Goal: Find specific page/section: Find specific page/section

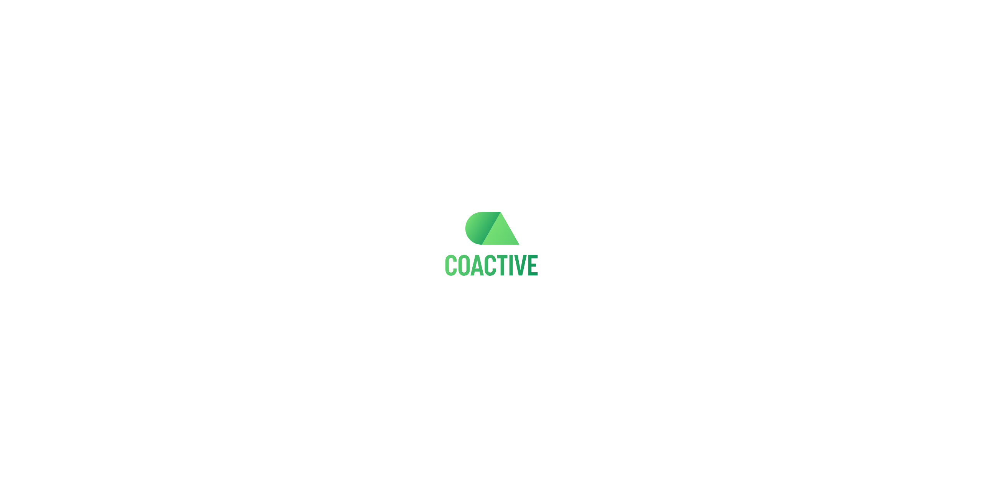
click at [559, 182] on div at bounding box center [491, 236] width 983 height 472
click at [408, 362] on div at bounding box center [491, 236] width 983 height 472
click at [387, 177] on div at bounding box center [491, 236] width 983 height 472
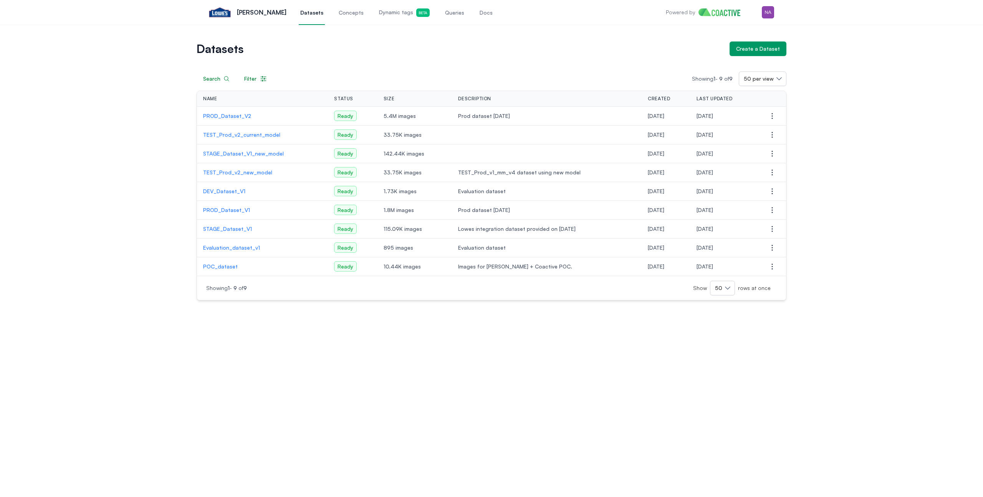
click at [517, 60] on div "Search Filter Showing 1 - 9 of 9 50 per view Name Status Size Description Creat…" at bounding box center [492, 178] width 590 height 244
click at [239, 110] on td "PROD_Dataset_V2" at bounding box center [262, 116] width 131 height 19
click at [234, 115] on p "PROD_Dataset_V2" at bounding box center [262, 116] width 119 height 8
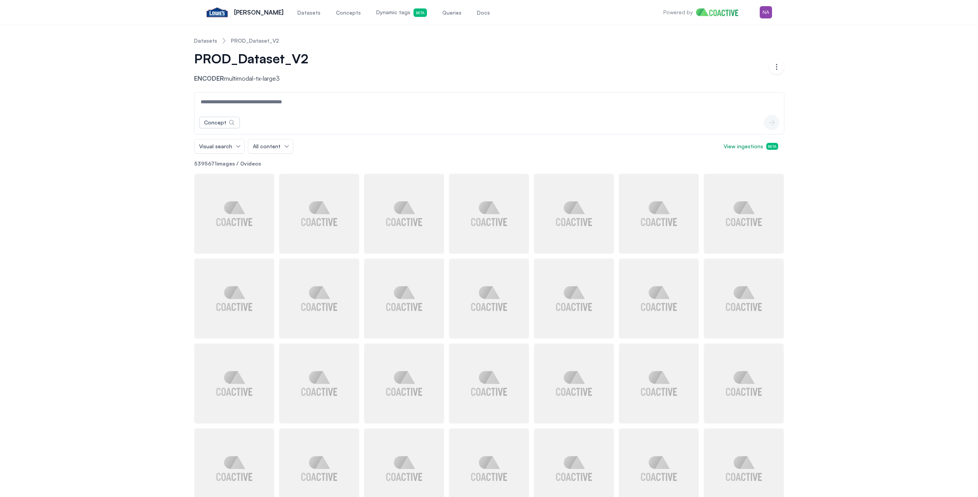
click at [151, 167] on div "Datasets PROD_Dataset_V2 PROD_Dataset_V2 Encoder multimodal-tx-large3 Open opti…" at bounding box center [489, 440] width 950 height 818
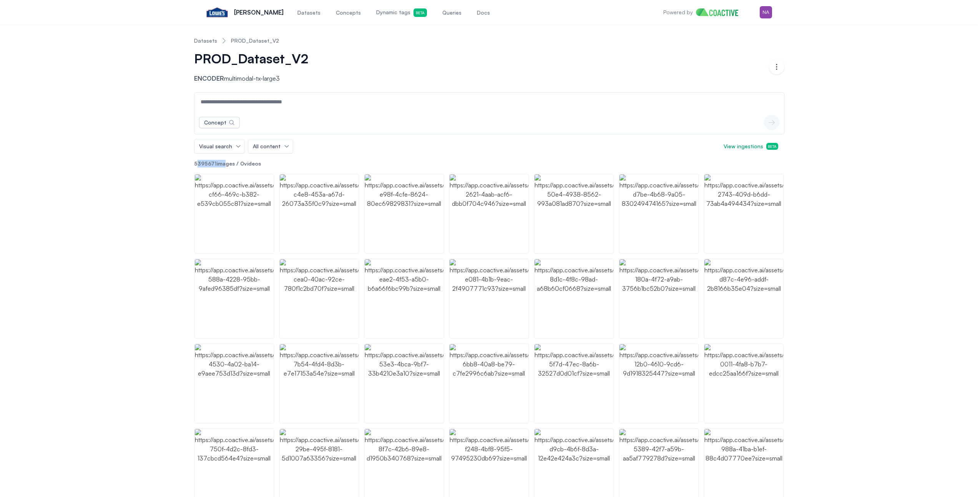
drag, startPoint x: 196, startPoint y: 165, endPoint x: 222, endPoint y: 164, distance: 26.5
click at [222, 164] on p "5395671 images / 0 videos" at bounding box center [489, 164] width 590 height 8
click at [219, 166] on p "5395671 images / 0 videos" at bounding box center [489, 164] width 590 height 8
drag, startPoint x: 216, startPoint y: 164, endPoint x: 206, endPoint y: 167, distance: 9.9
click at [206, 167] on p "5395671 images / 0 videos" at bounding box center [489, 164] width 590 height 8
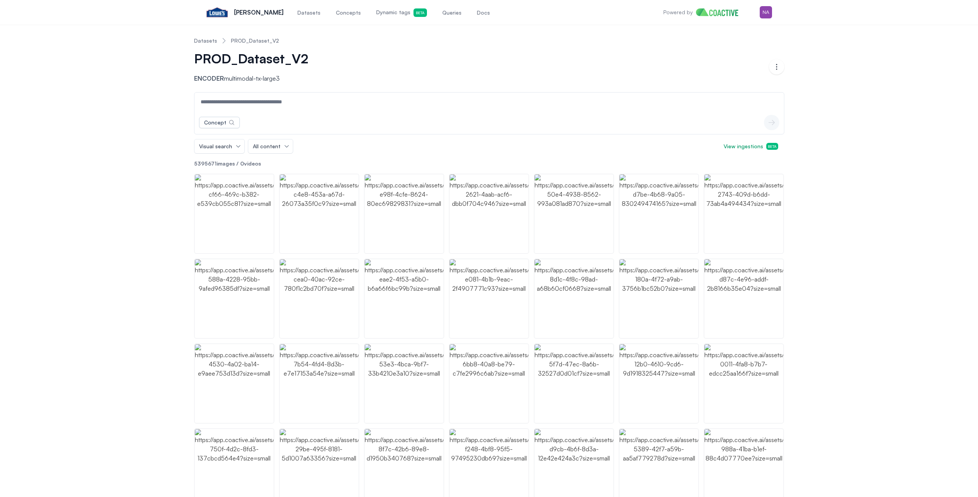
click at [73, 88] on div "Datasets PROD_Dataset_V2 PROD_Dataset_V2 Encoder multimodal-tx-large3 Open opti…" at bounding box center [489, 440] width 950 height 818
click at [937, 178] on div "Datasets PROD_Dataset_V2 PROD_Dataset_V2 Encoder multimodal-tx-large3 Open opti…" at bounding box center [489, 440] width 950 height 818
click at [584, 225] on img "button" at bounding box center [573, 213] width 79 height 79
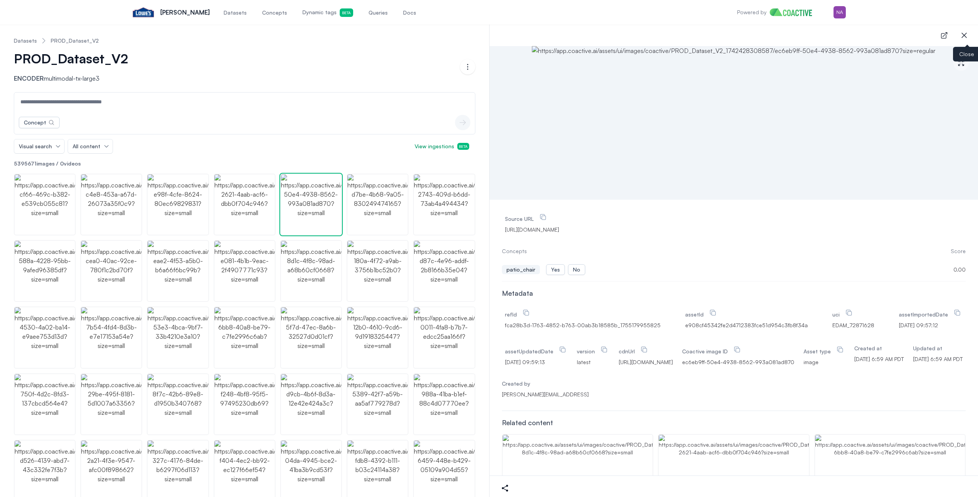
click at [967, 38] on icon "button" at bounding box center [963, 35] width 9 height 9
